Goal: Transaction & Acquisition: Purchase product/service

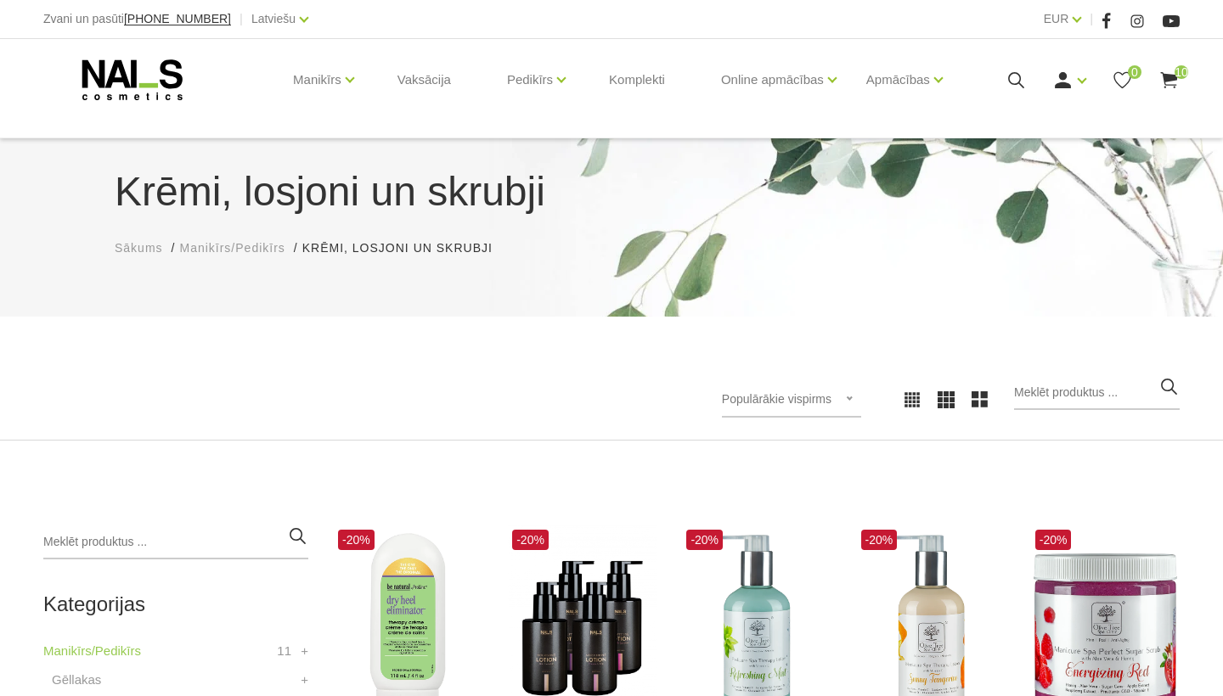
scroll to position [206, 0]
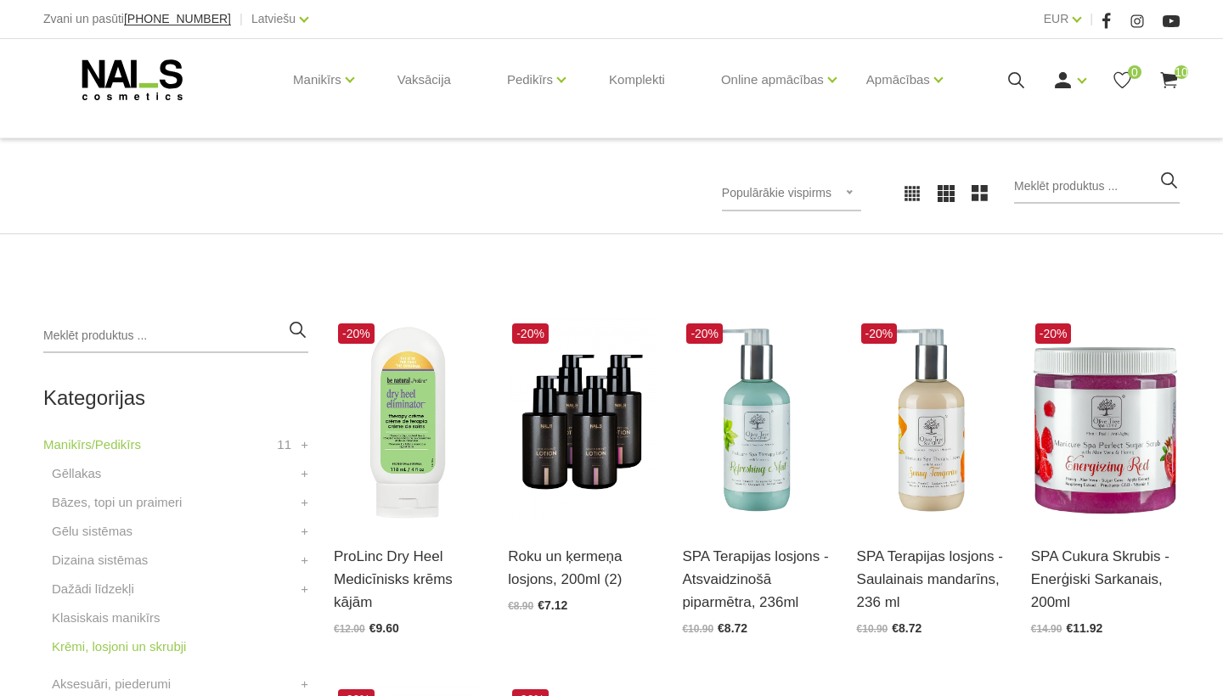
click at [1172, 88] on use at bounding box center [1168, 80] width 17 height 16
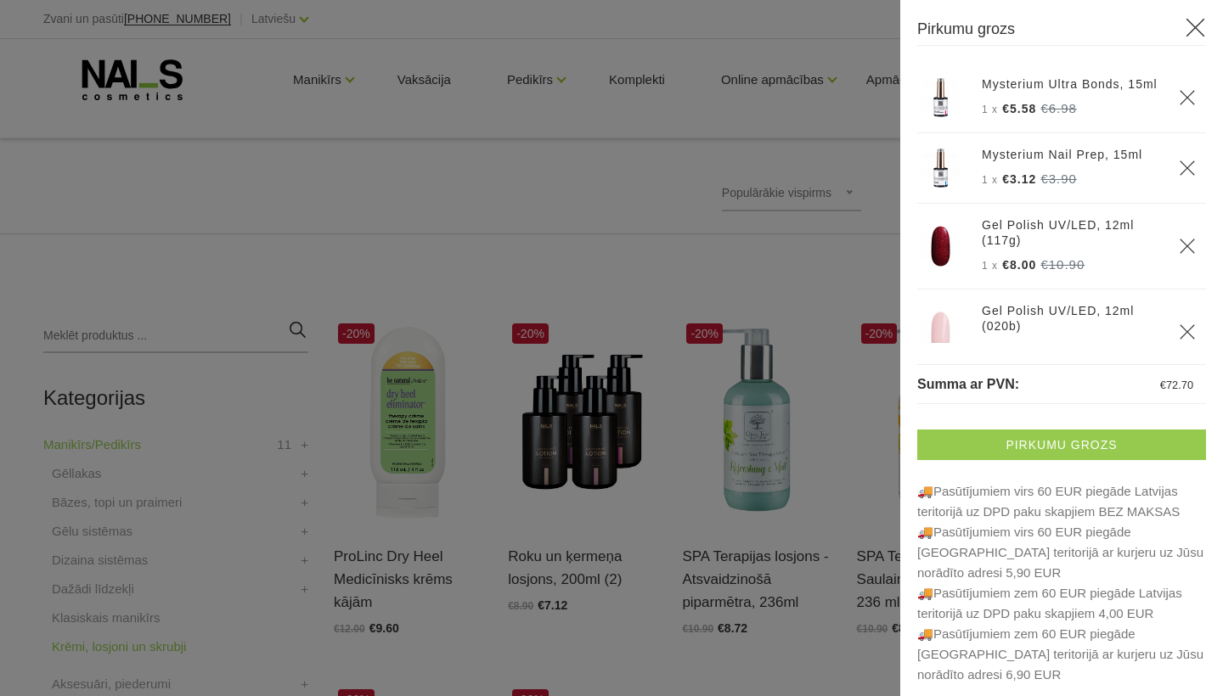
click at [1030, 446] on link "Pirkumu grozs" at bounding box center [1061, 445] width 289 height 31
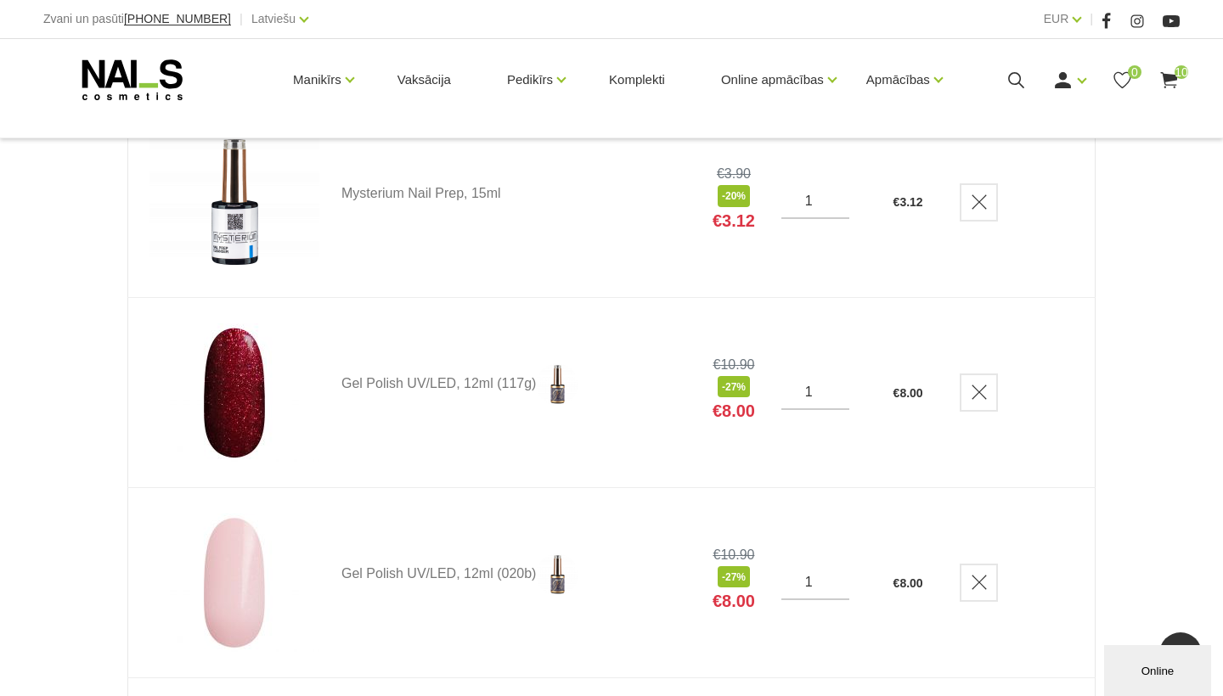
scroll to position [491, 0]
click at [984, 386] on icon "Delete" at bounding box center [978, 393] width 17 height 17
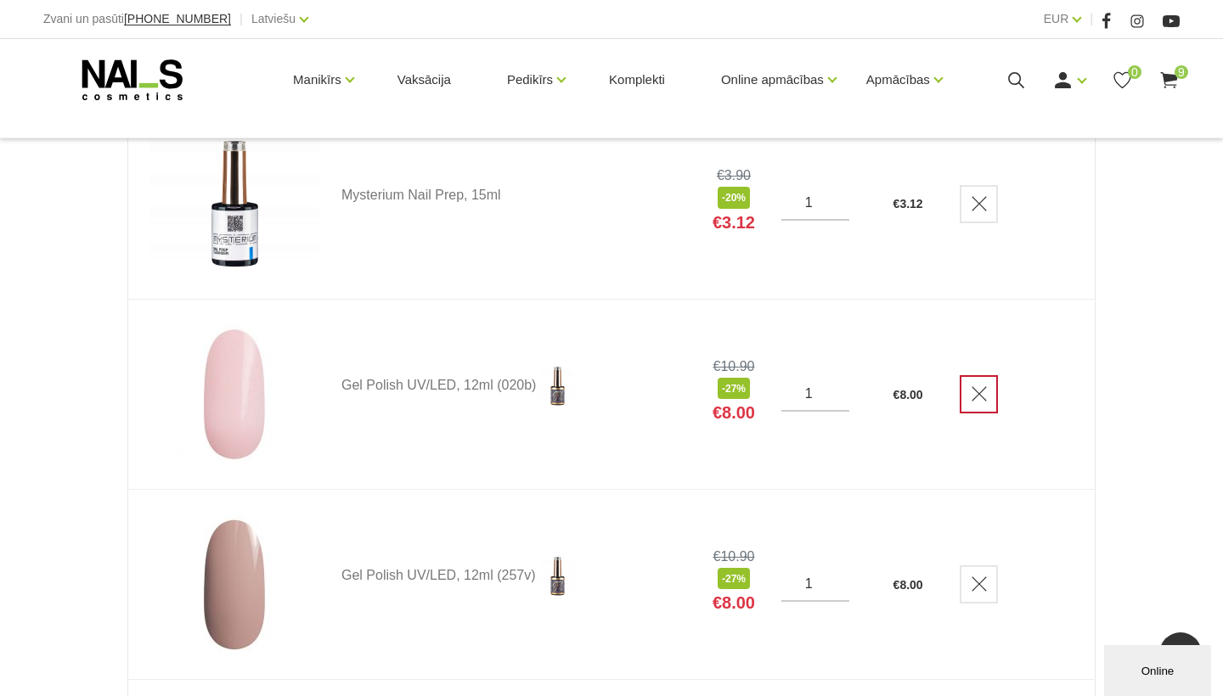
click at [979, 395] on icon "Delete" at bounding box center [978, 393] width 17 height 17
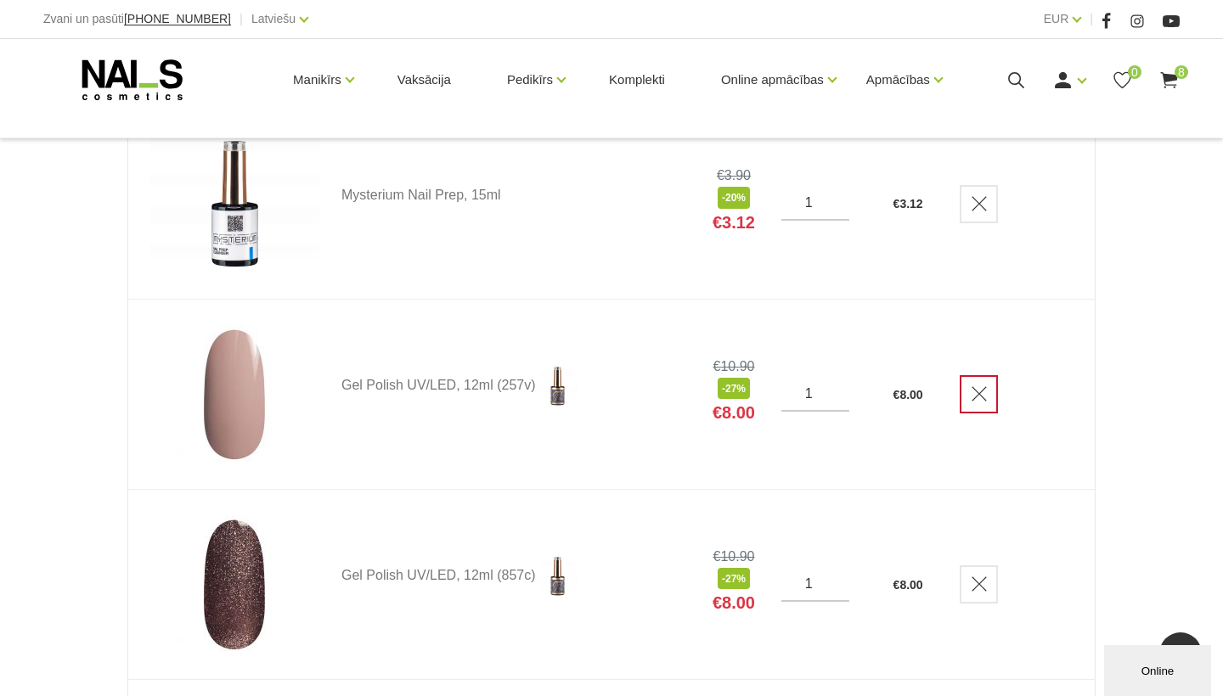
click at [970, 407] on link "Delete" at bounding box center [978, 394] width 38 height 38
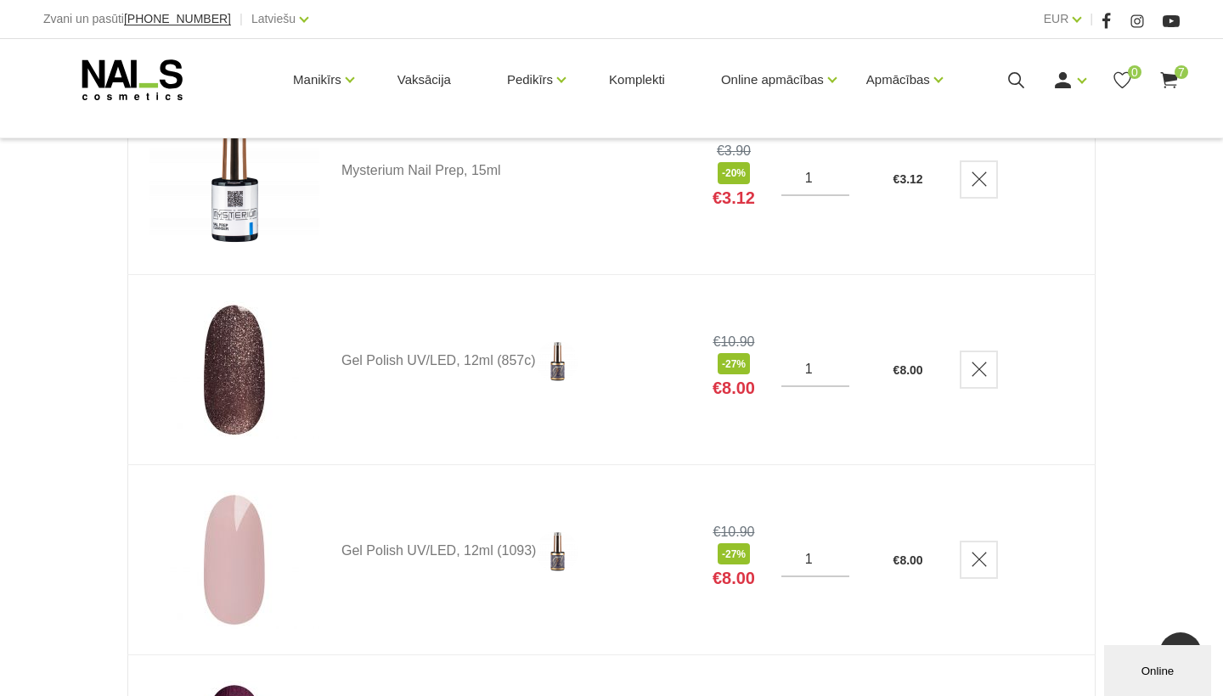
scroll to position [529, 0]
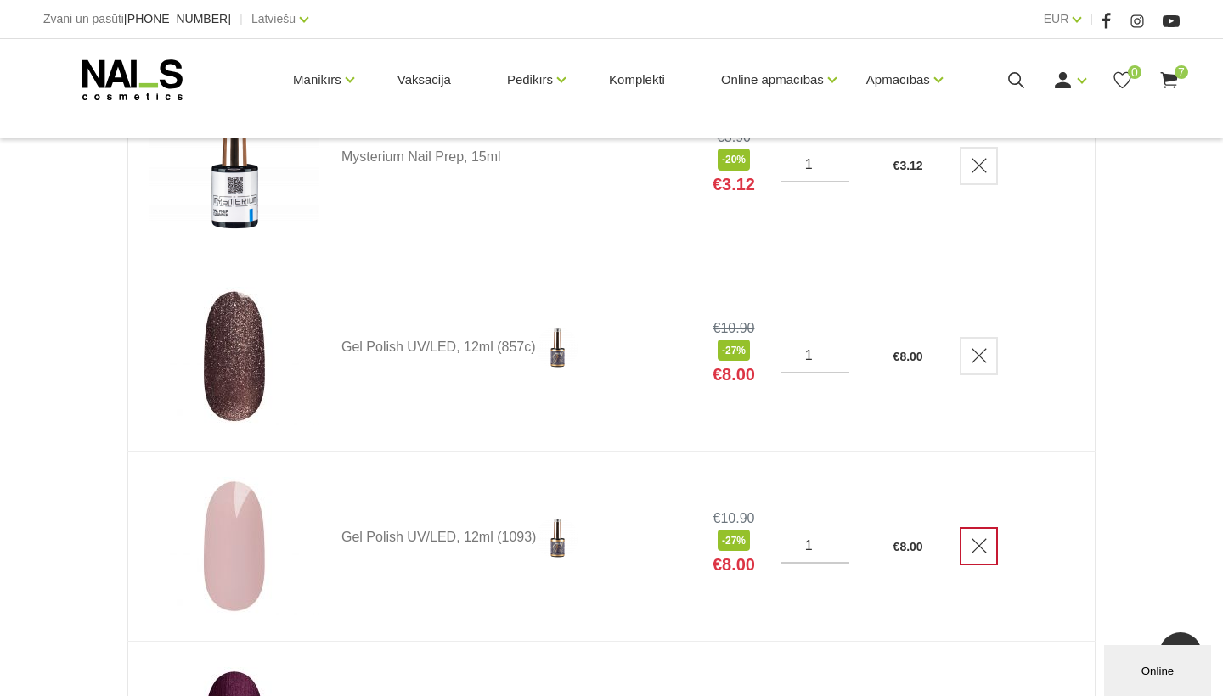
click at [980, 548] on icon "Delete" at bounding box center [978, 545] width 17 height 17
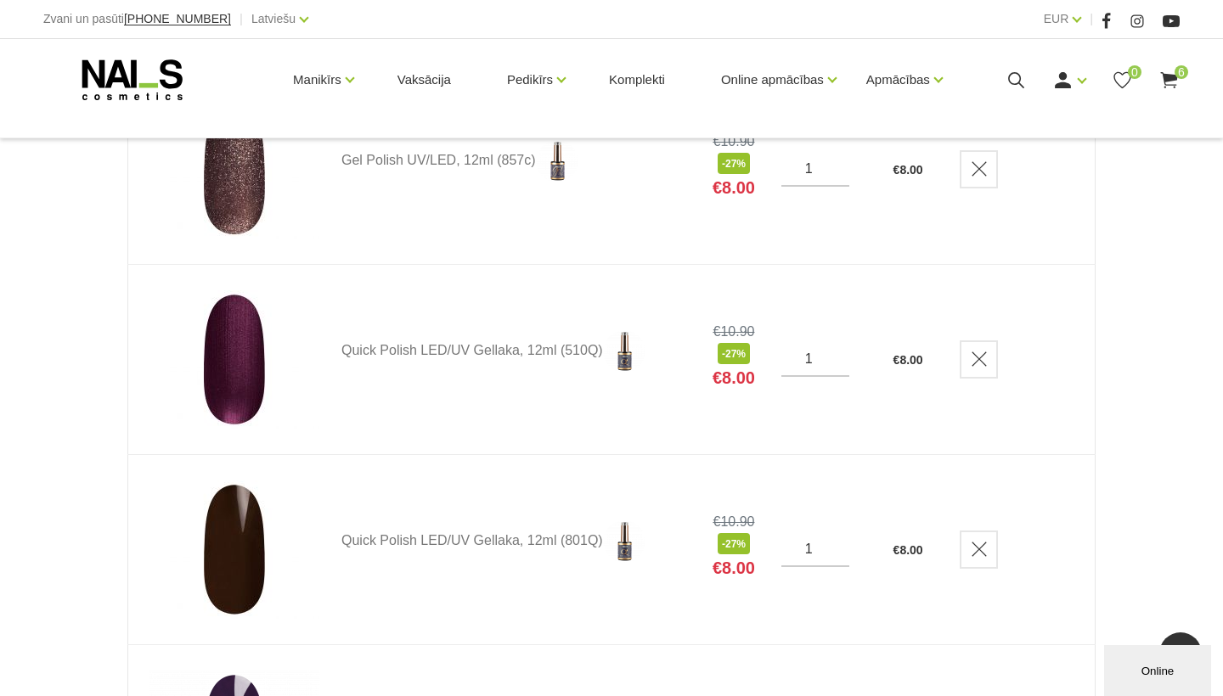
scroll to position [719, 0]
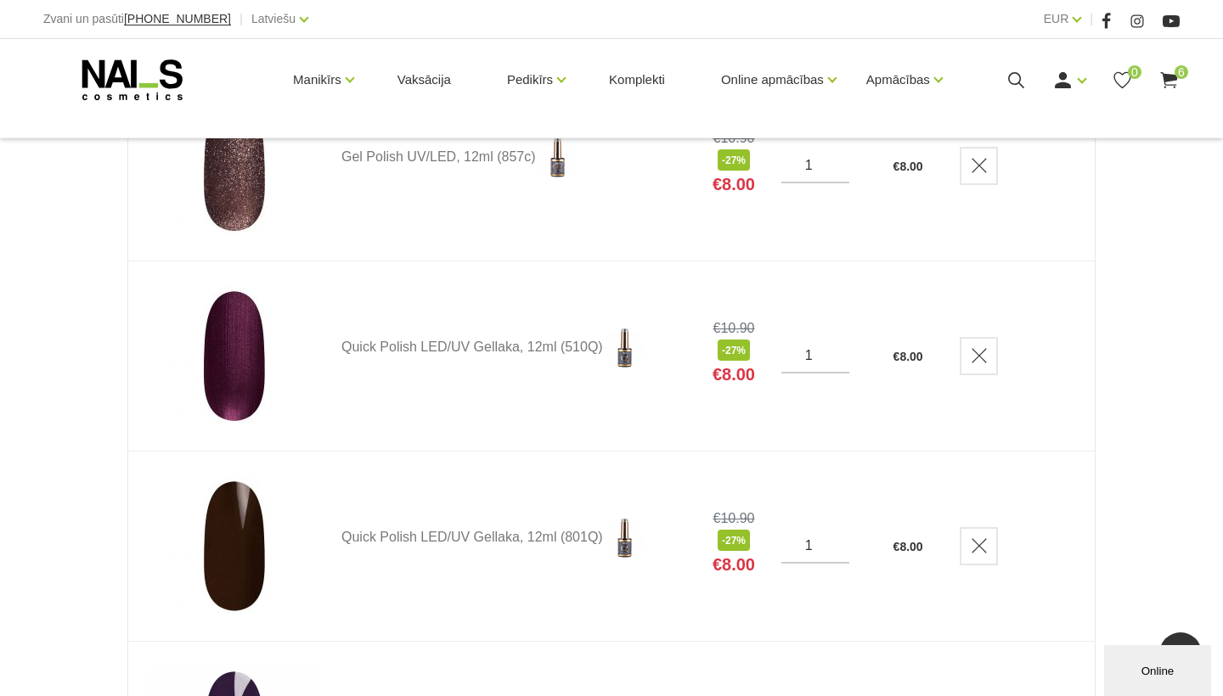
click at [982, 545] on link "Delete" at bounding box center [978, 546] width 38 height 38
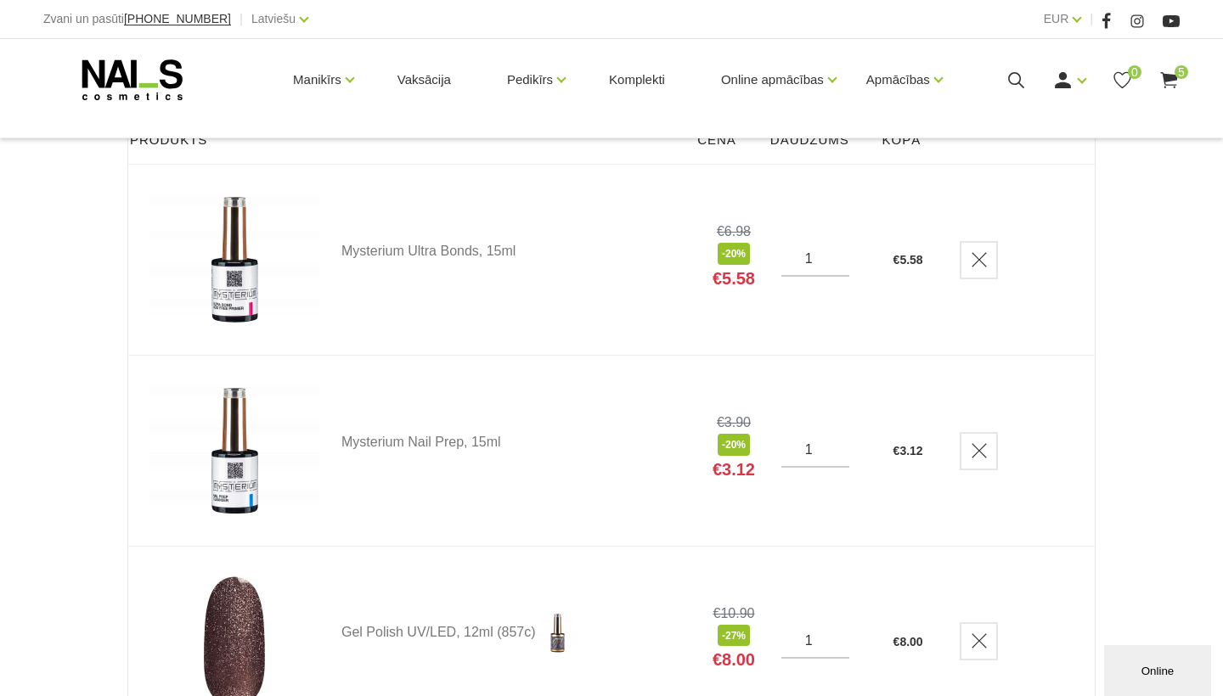
scroll to position [239, 0]
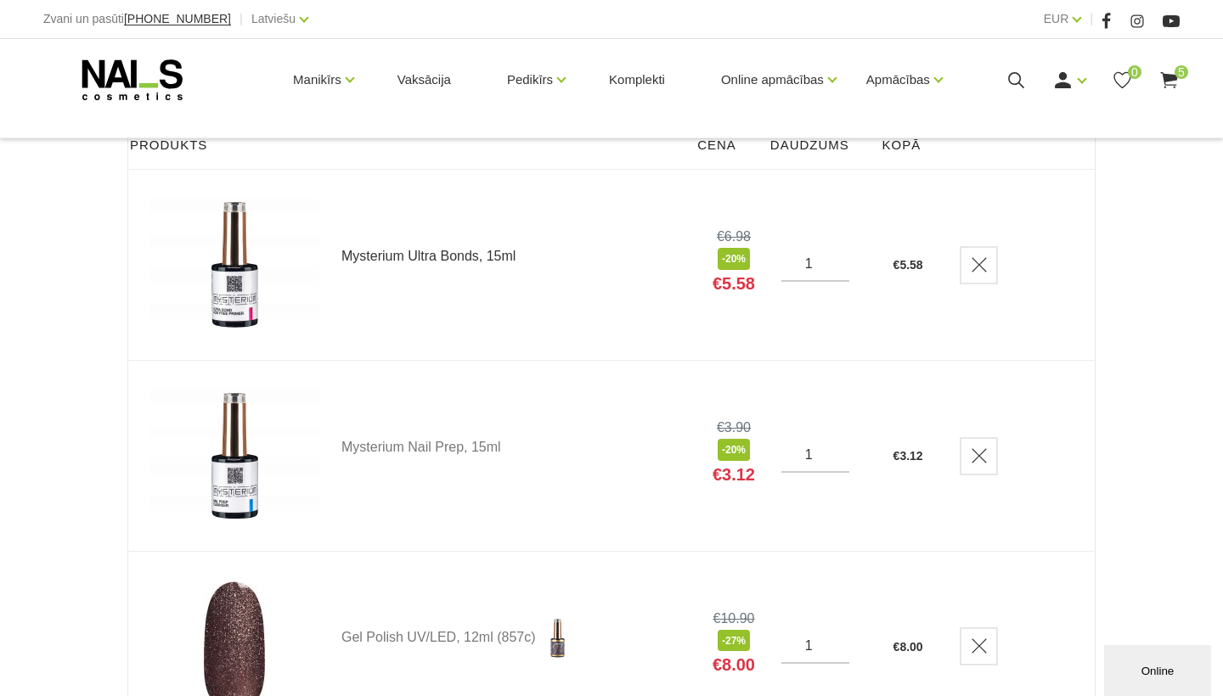
click at [407, 255] on link "Mysterium Ultra Bonds, 15ml" at bounding box center [513, 257] width 345 height 14
click at [382, 447] on link "Mysterium Nail Prep, 15ml" at bounding box center [513, 448] width 345 height 14
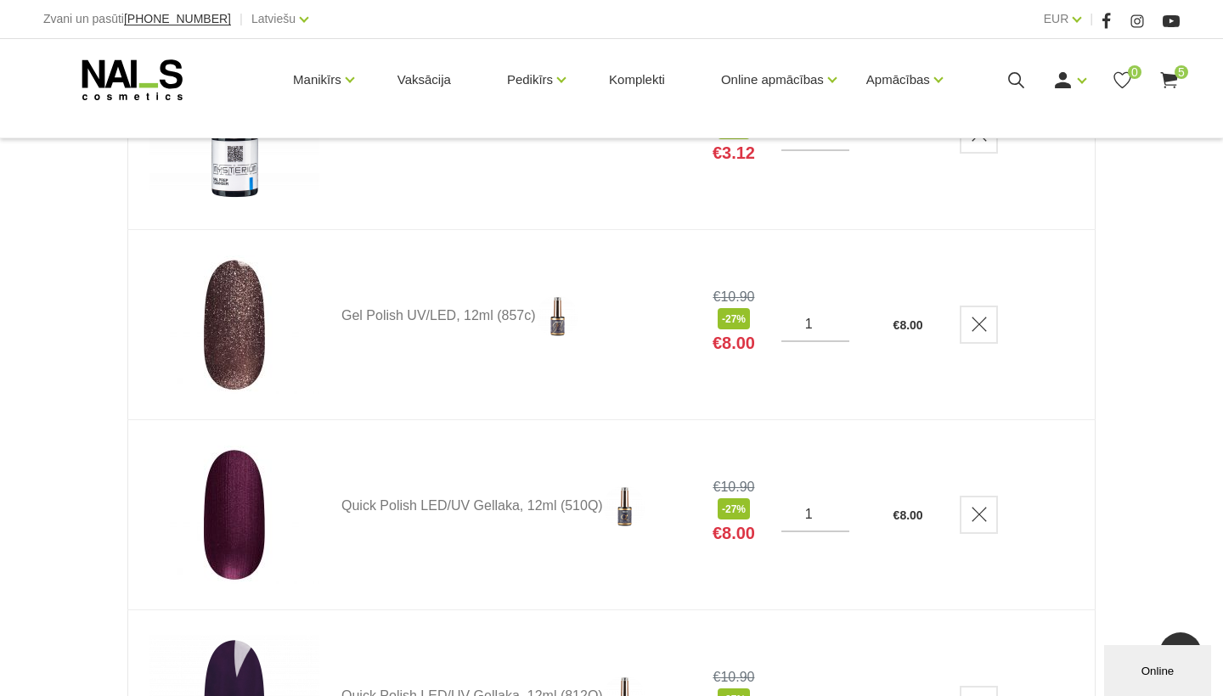
scroll to position [558, 0]
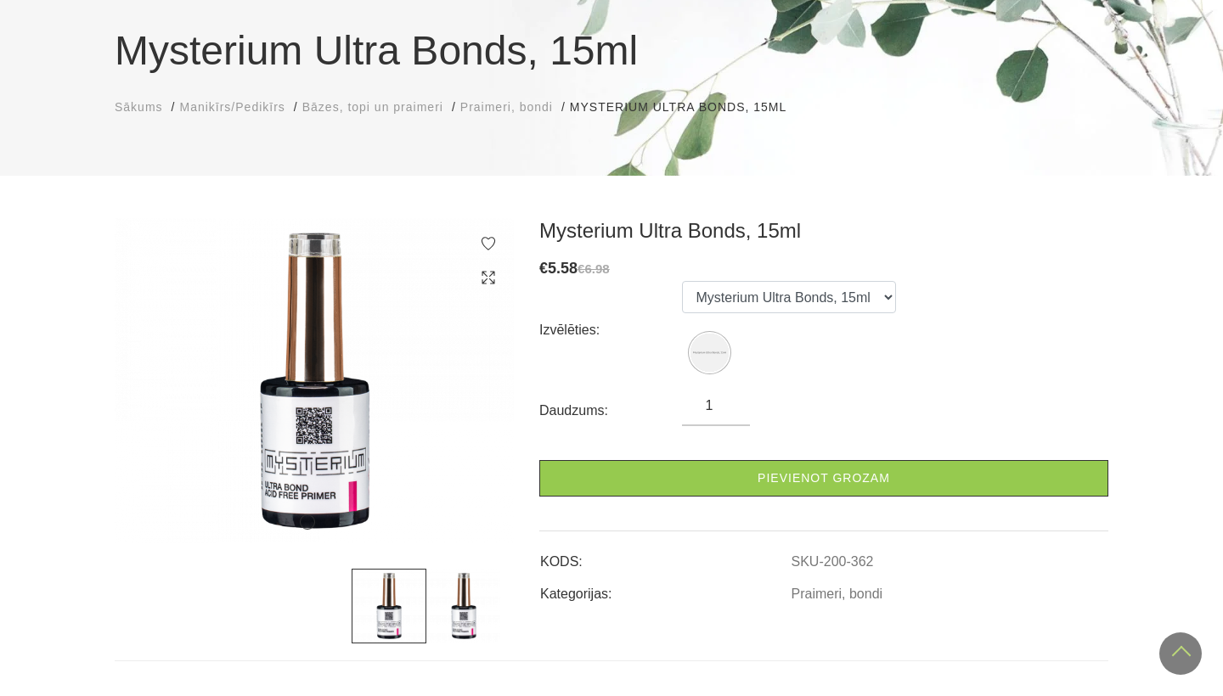
scroll to position [130, 0]
